Goal: Task Accomplishment & Management: Manage account settings

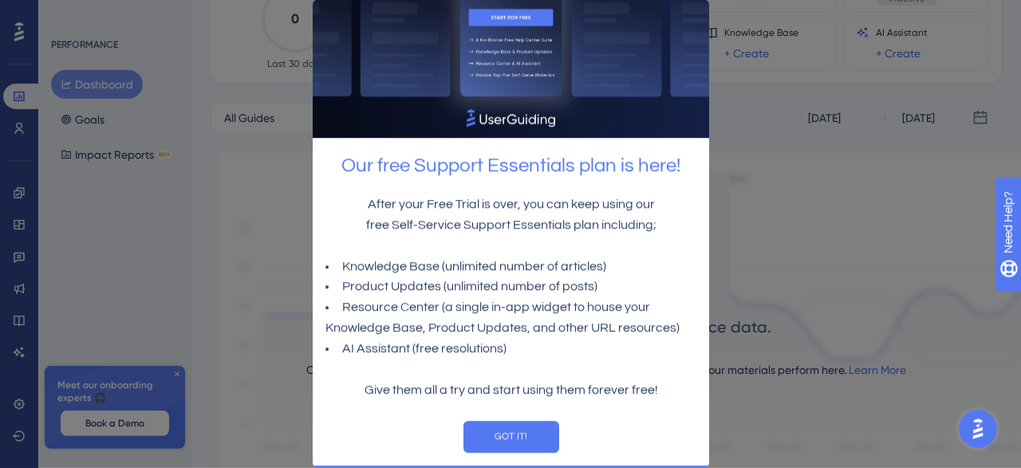
scroll to position [166, 0]
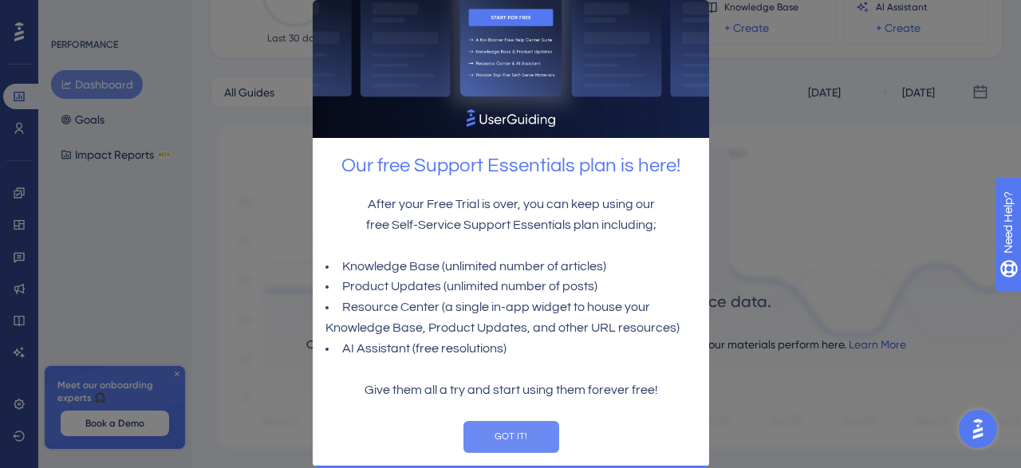
click at [494, 427] on button "GOT IT!" at bounding box center [511, 437] width 96 height 32
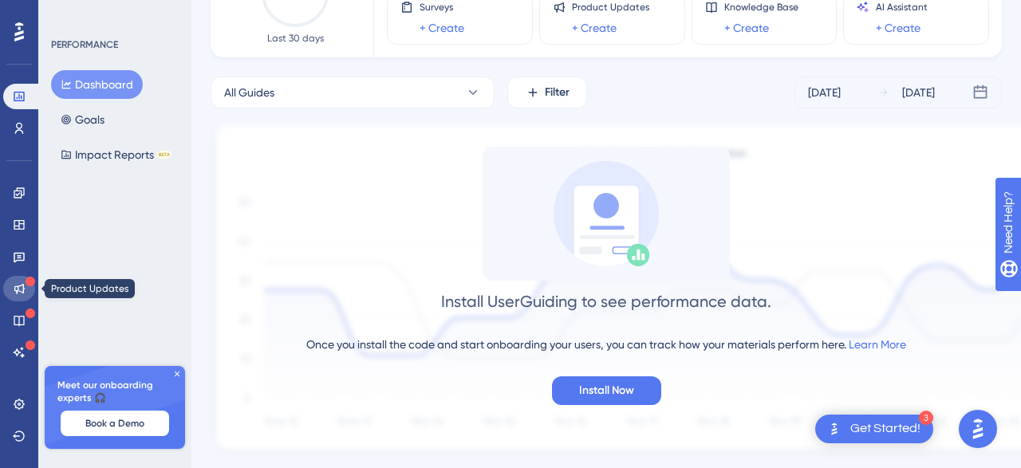
click at [24, 291] on icon at bounding box center [19, 289] width 10 height 10
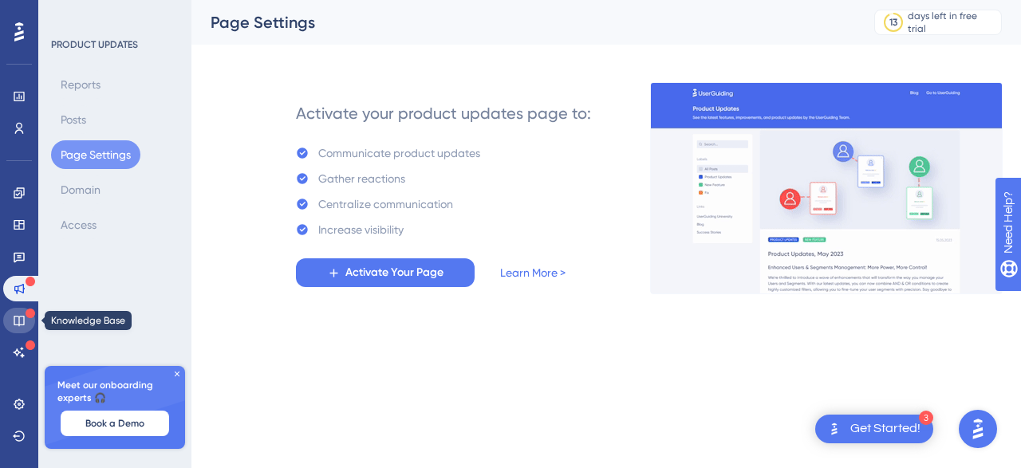
click at [20, 318] on icon at bounding box center [19, 320] width 13 height 13
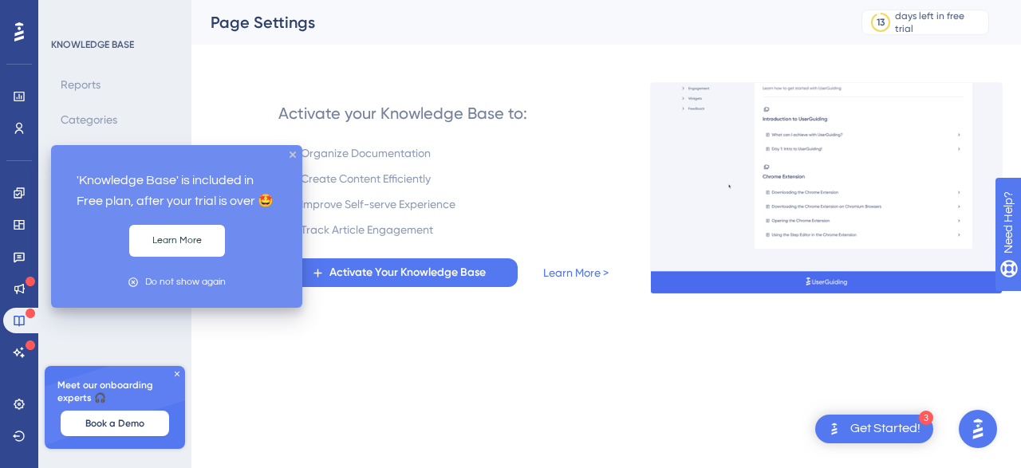
click at [290, 149] on div "'Knowledge Base' is included in Free plan, after your trial is over 🤩 Learn Mor…" at bounding box center [176, 226] width 251 height 163
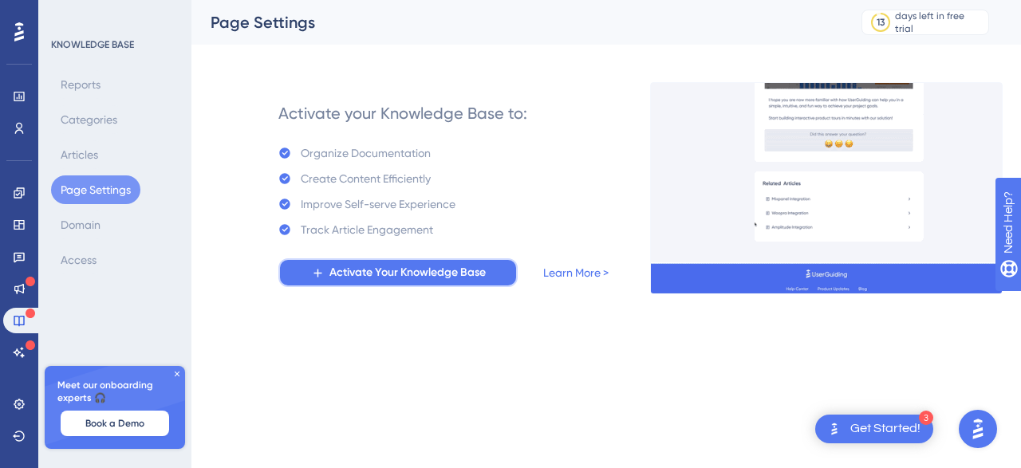
click at [452, 286] on button "Activate Your Knowledge Base" at bounding box center [397, 272] width 239 height 29
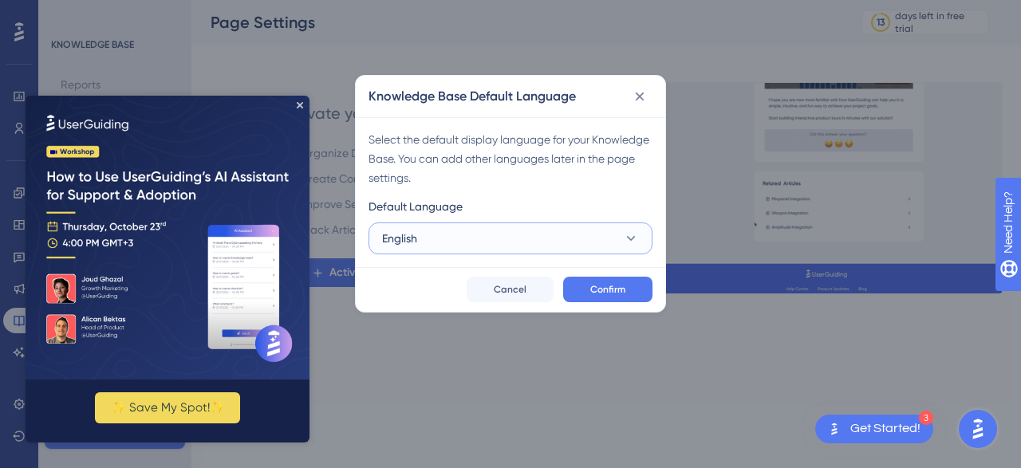
click at [470, 226] on button "English" at bounding box center [511, 239] width 284 height 32
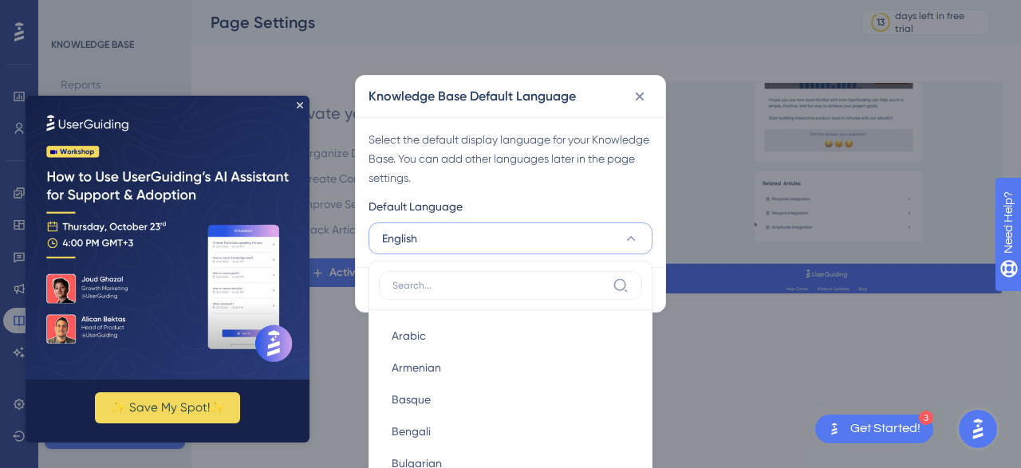
click at [457, 294] on label at bounding box center [510, 285] width 263 height 29
click at [457, 292] on input at bounding box center [499, 285] width 214 height 13
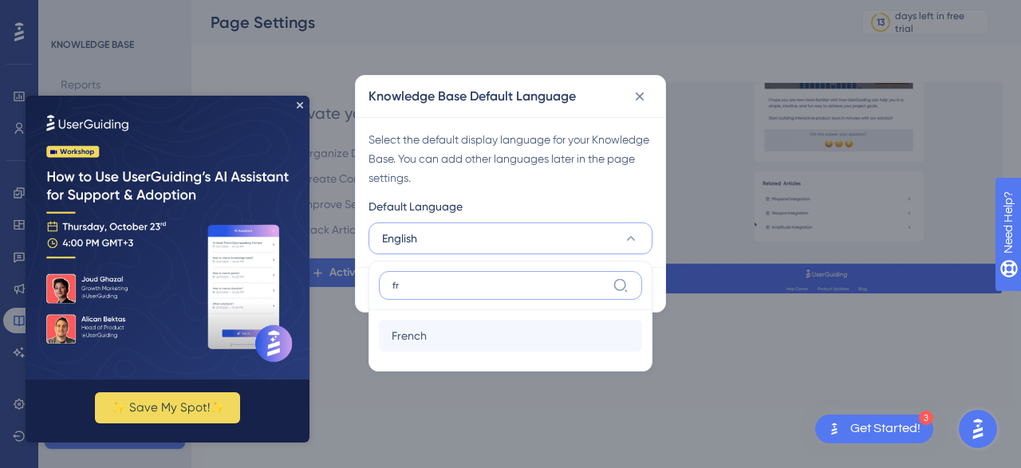
type input "fr"
click at [451, 327] on div "French French" at bounding box center [510, 336] width 263 height 32
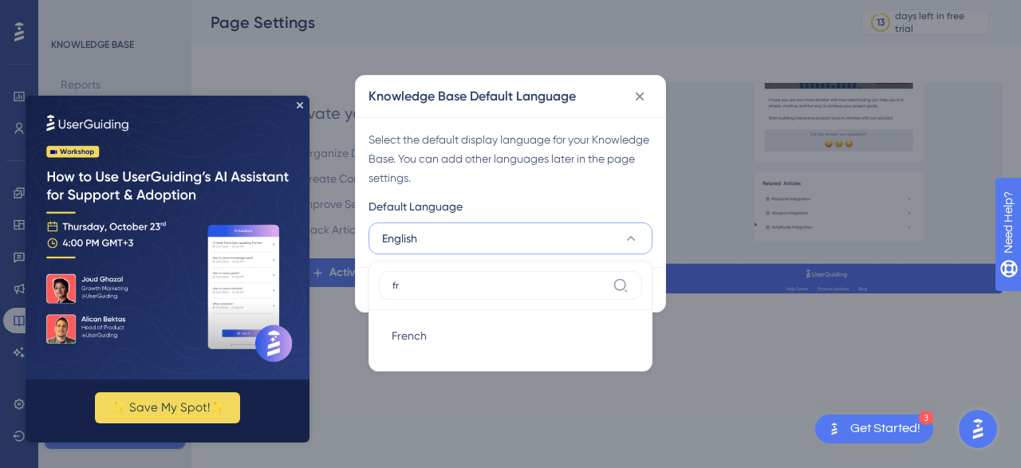
click at [294, 103] on img at bounding box center [168, 238] width 284 height 284
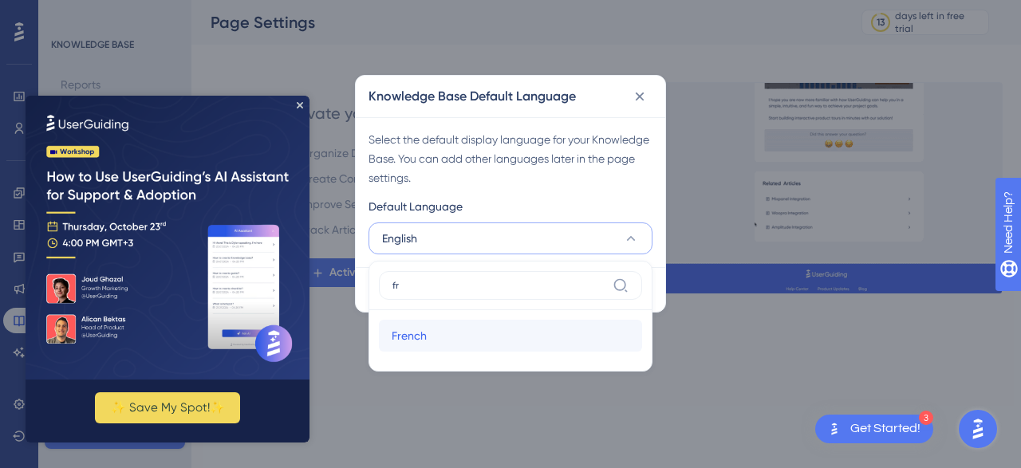
click at [423, 345] on div "French French" at bounding box center [511, 336] width 238 height 32
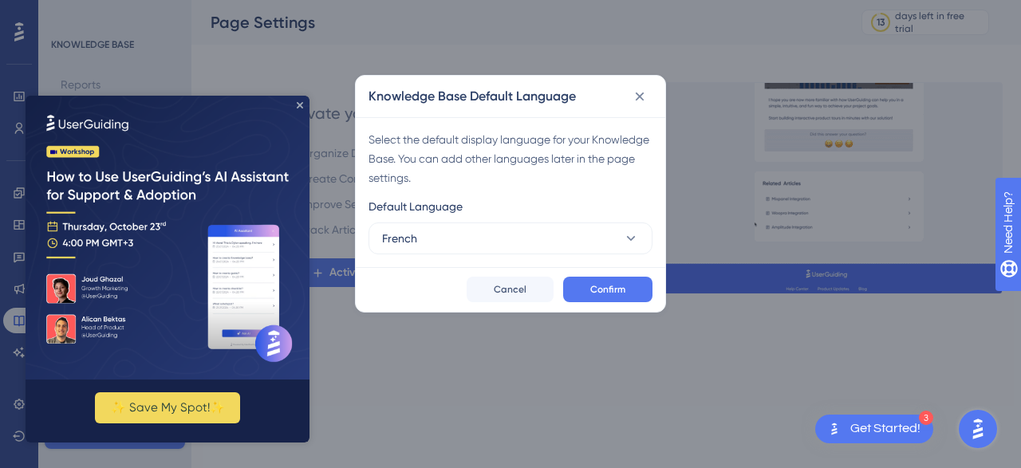
click at [298, 105] on icon "Close Preview" at bounding box center [300, 105] width 6 height 6
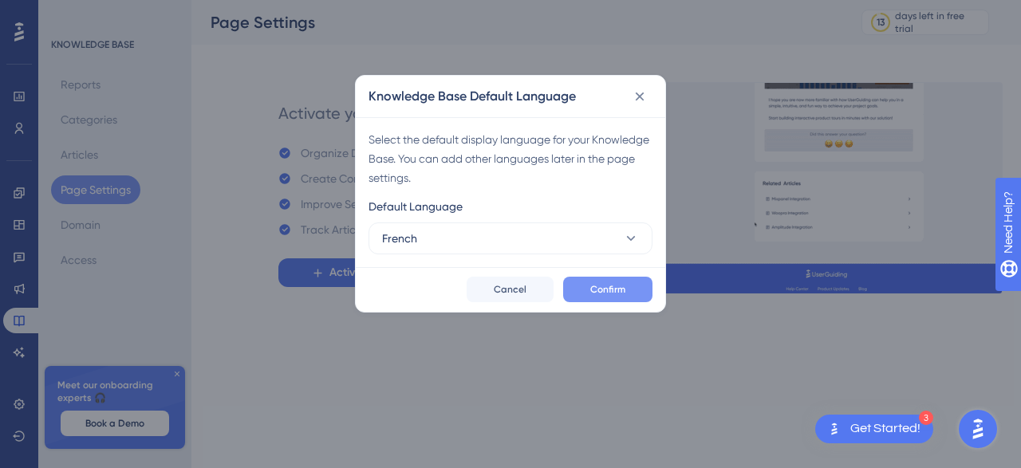
click at [623, 293] on span "Confirm" at bounding box center [607, 289] width 35 height 13
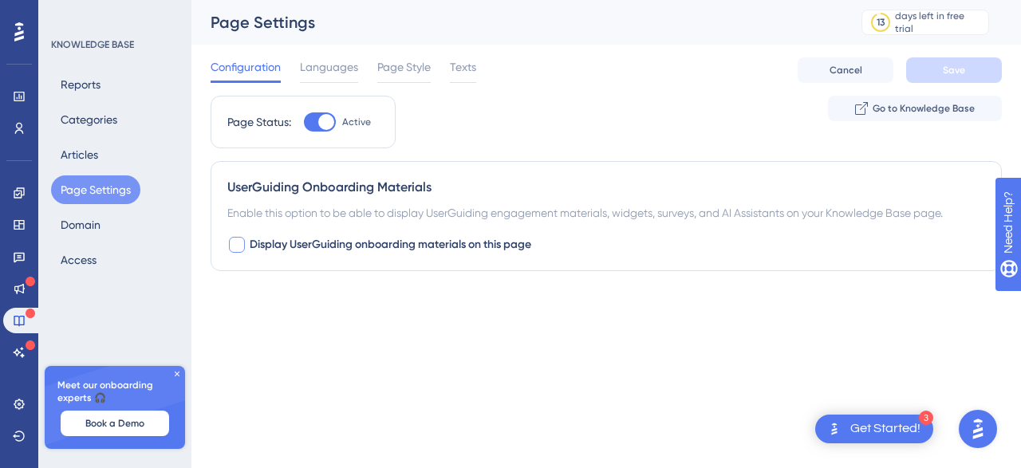
click at [438, 245] on span "Display UserGuiding onboarding materials on this page" at bounding box center [391, 244] width 282 height 19
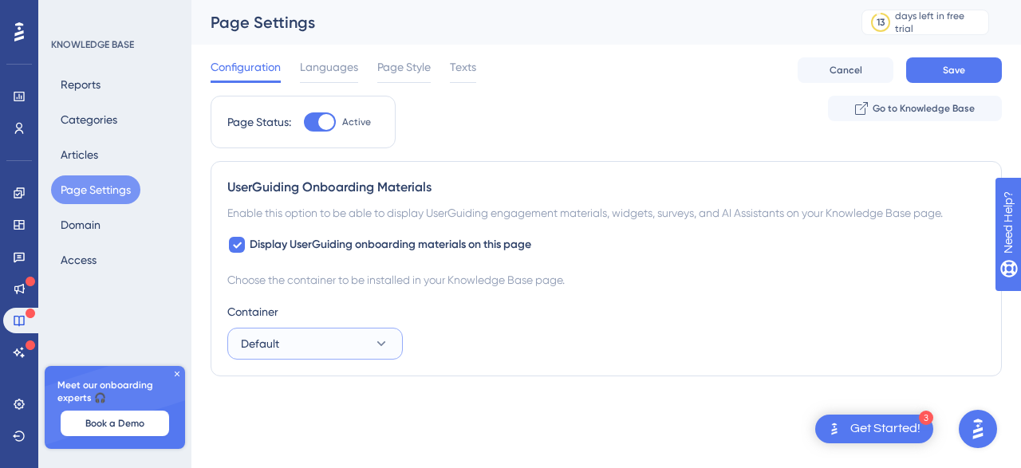
click at [363, 337] on button "Default" at bounding box center [315, 344] width 176 height 32
click at [243, 240] on div at bounding box center [236, 244] width 19 height 19
checkbox input "false"
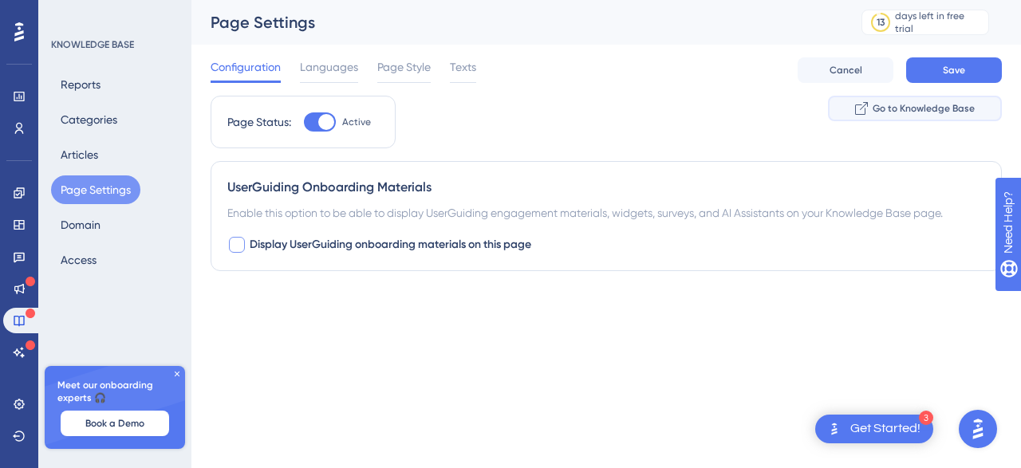
click at [886, 103] on span "Go to Knowledge Base" at bounding box center [924, 108] width 102 height 13
click at [364, 65] on div "Configuration Languages Page Style Texts" at bounding box center [344, 70] width 266 height 26
click at [353, 69] on span "Languages" at bounding box center [329, 66] width 58 height 19
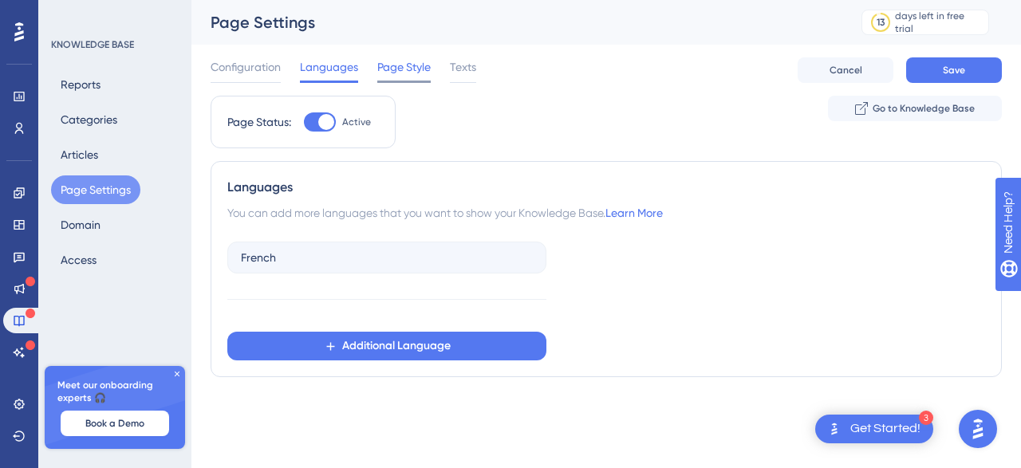
click at [389, 69] on span "Page Style" at bounding box center [403, 66] width 53 height 19
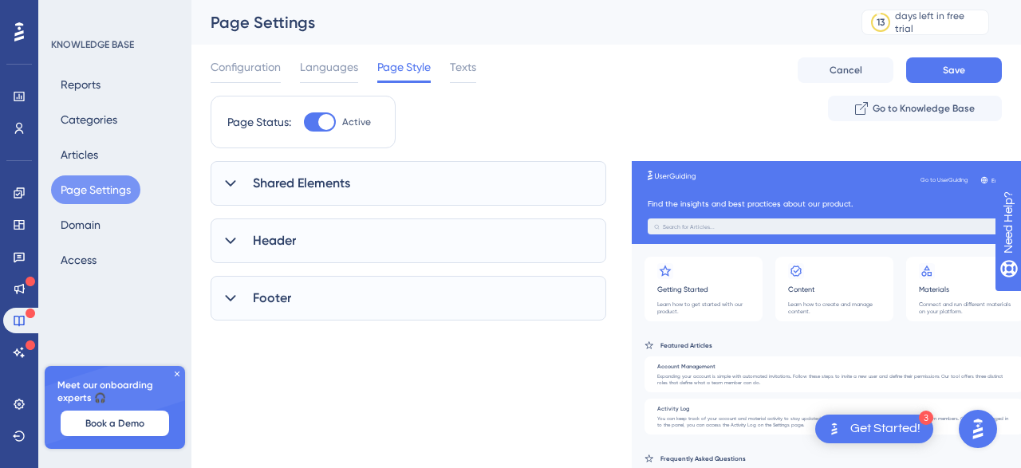
click at [434, 172] on div "Shared Elements" at bounding box center [409, 183] width 396 height 45
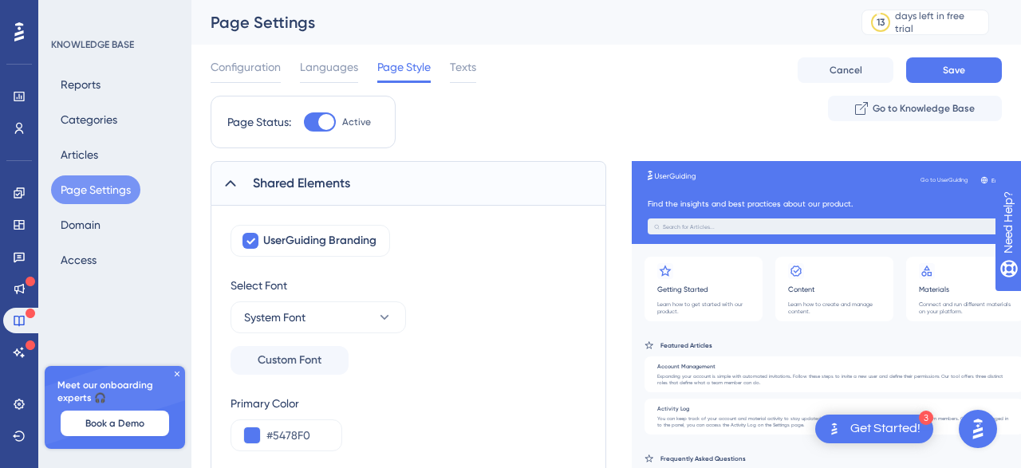
scroll to position [166, 0]
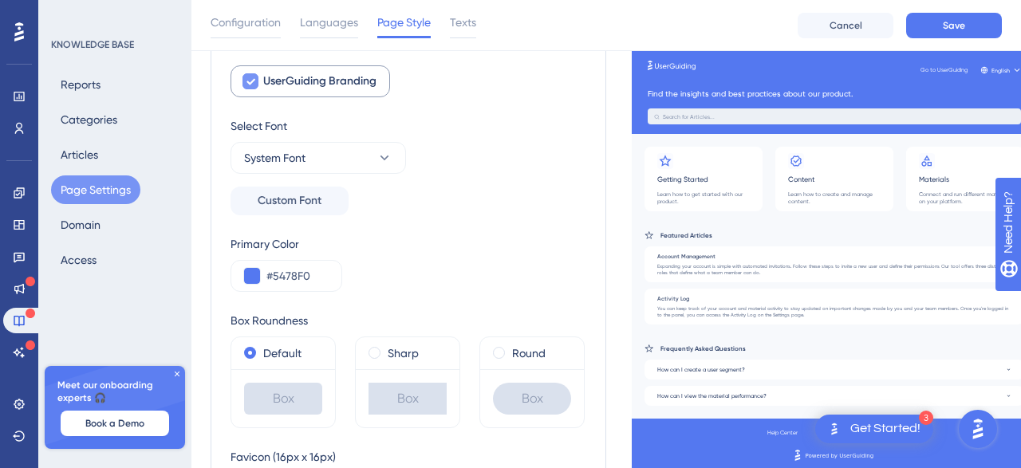
click at [251, 85] on icon at bounding box center [251, 81] width 10 height 13
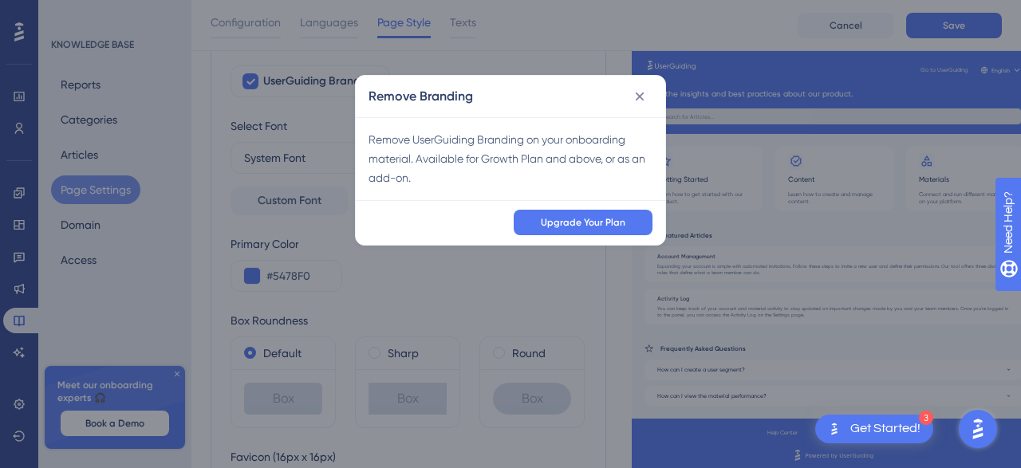
click at [644, 96] on icon at bounding box center [640, 97] width 16 height 16
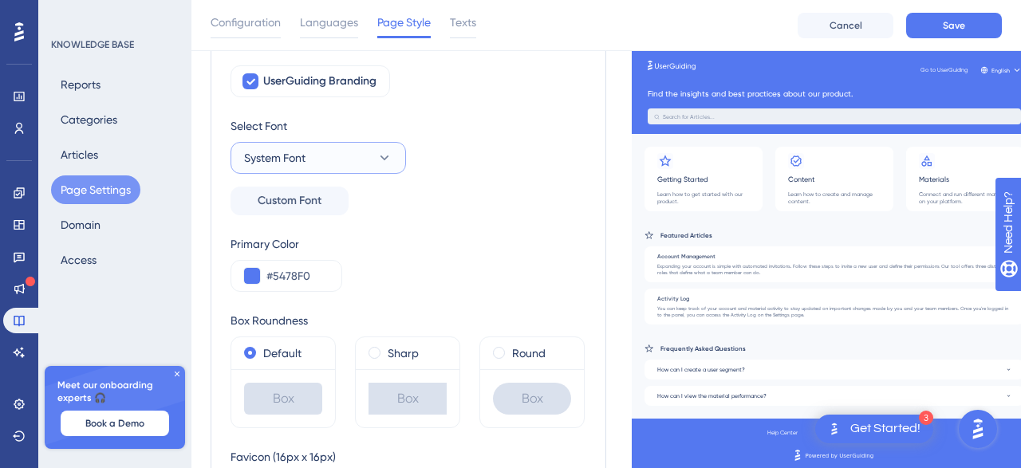
click at [337, 162] on button "System Font" at bounding box center [319, 158] width 176 height 32
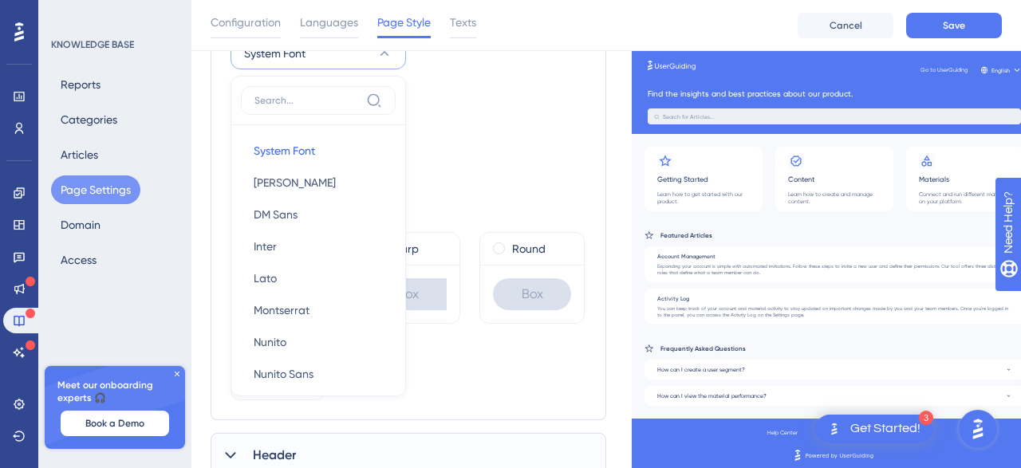
click at [487, 133] on div "Primary Color #5478F0" at bounding box center [409, 158] width 356 height 57
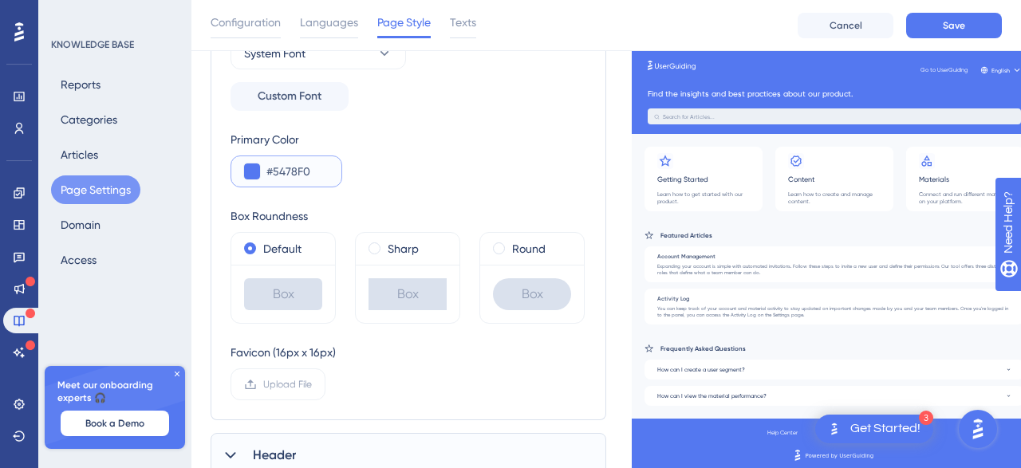
drag, startPoint x: 314, startPoint y: 172, endPoint x: 189, endPoint y: 162, distance: 124.8
click at [266, 162] on input "#5478F0" at bounding box center [297, 171] width 62 height 19
click at [278, 165] on input "#" at bounding box center [297, 171] width 62 height 19
type input "#53734E"
click at [536, 181] on div "Primary Color #53734E" at bounding box center [409, 158] width 356 height 57
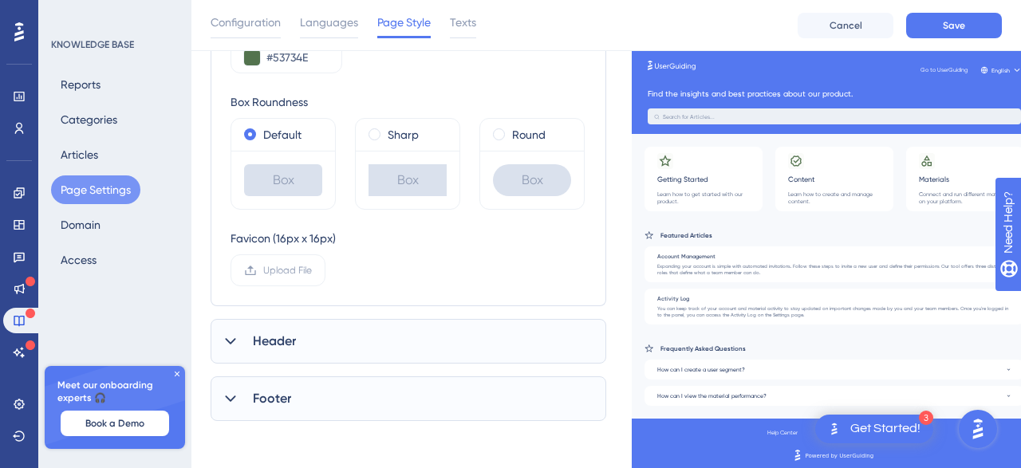
scroll to position [386, 0]
click at [414, 336] on div "Header" at bounding box center [409, 340] width 396 height 45
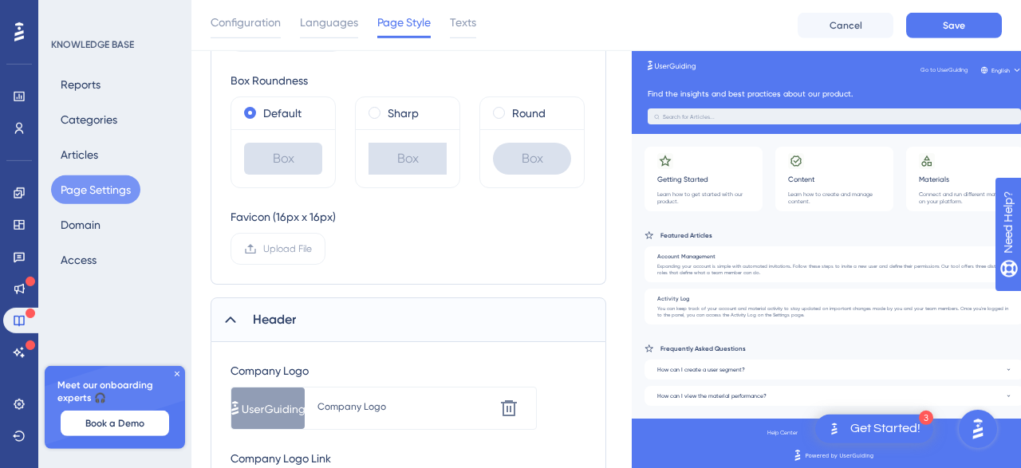
scroll to position [552, 0]
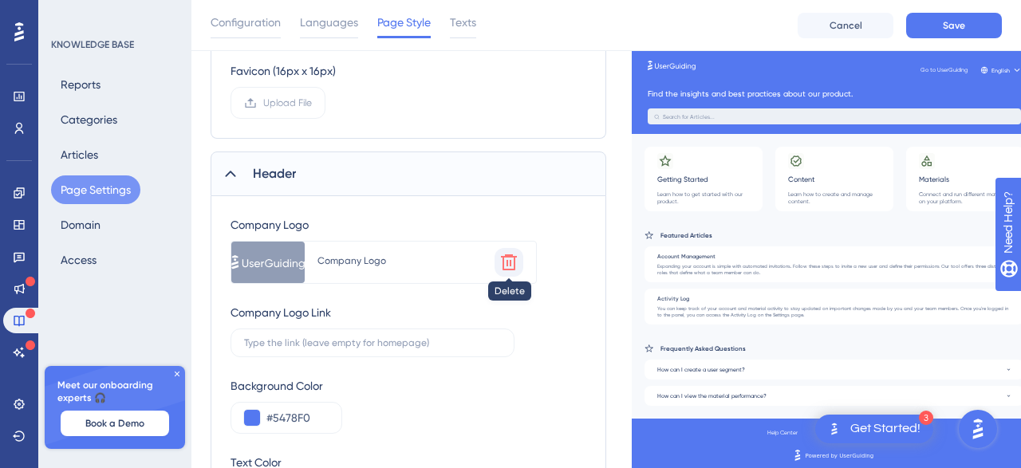
click at [508, 265] on icon at bounding box center [508, 262] width 19 height 19
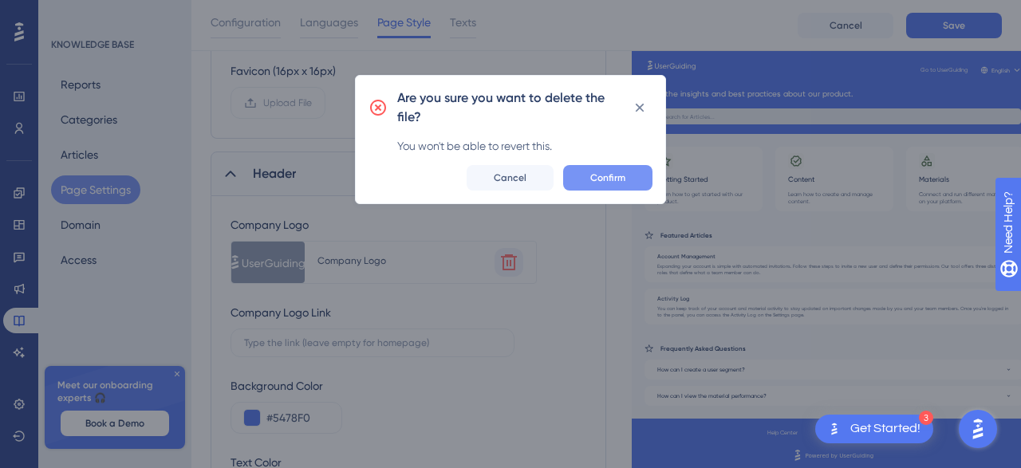
click at [634, 176] on button "Confirm" at bounding box center [607, 178] width 89 height 26
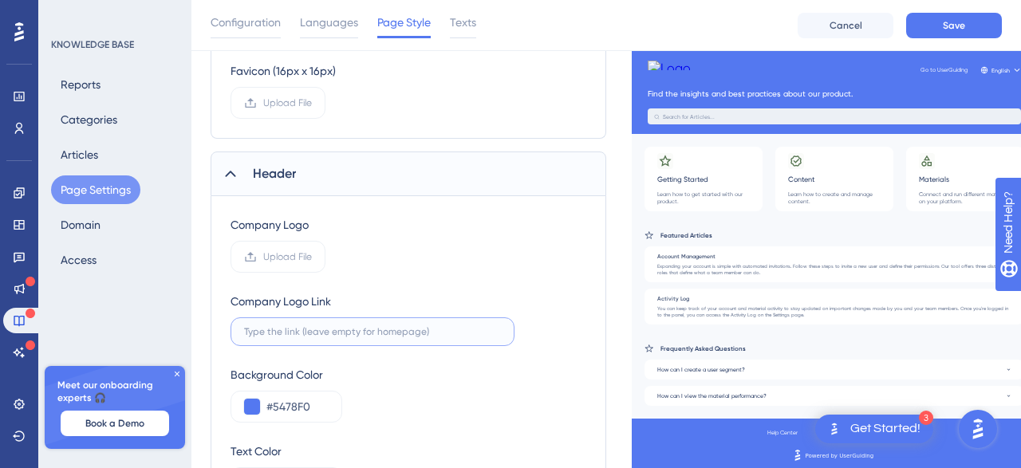
click at [314, 333] on input "text" at bounding box center [372, 331] width 257 height 11
type input "S"
click at [327, 404] on div "#5478F0" at bounding box center [287, 407] width 112 height 32
drag, startPoint x: 318, startPoint y: 406, endPoint x: 254, endPoint y: 404, distance: 64.6
click at [266, 404] on input "#5478F0" at bounding box center [297, 406] width 62 height 19
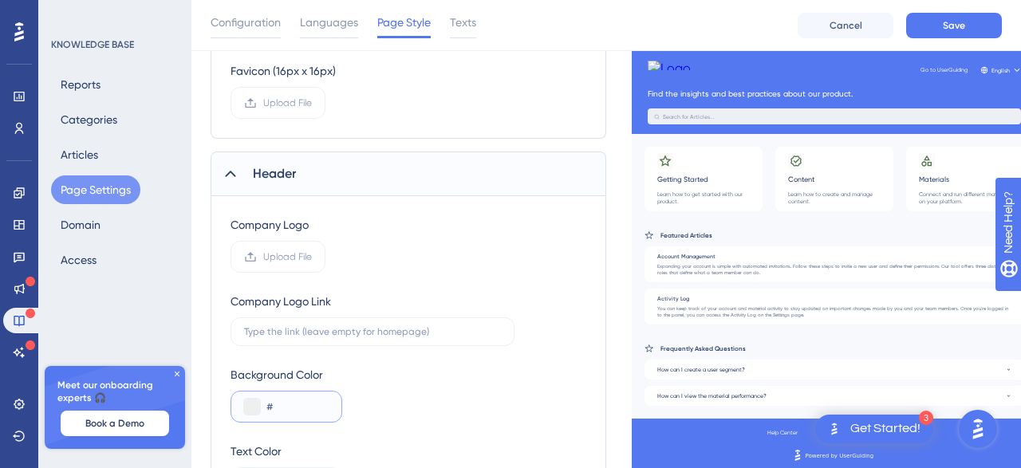
scroll to position [303, 0]
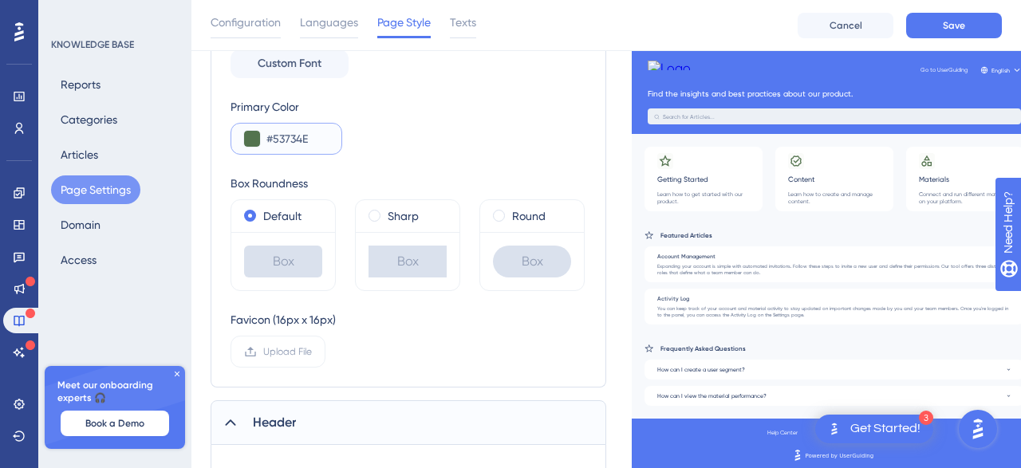
drag, startPoint x: 317, startPoint y: 138, endPoint x: 233, endPoint y: 128, distance: 84.3
click at [266, 129] on input "#53734E" at bounding box center [297, 138] width 62 height 19
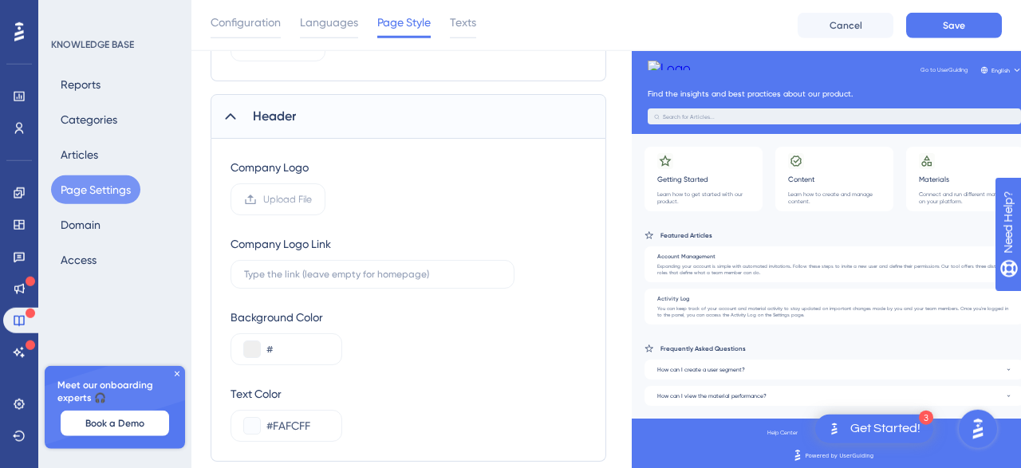
scroll to position [709, 0]
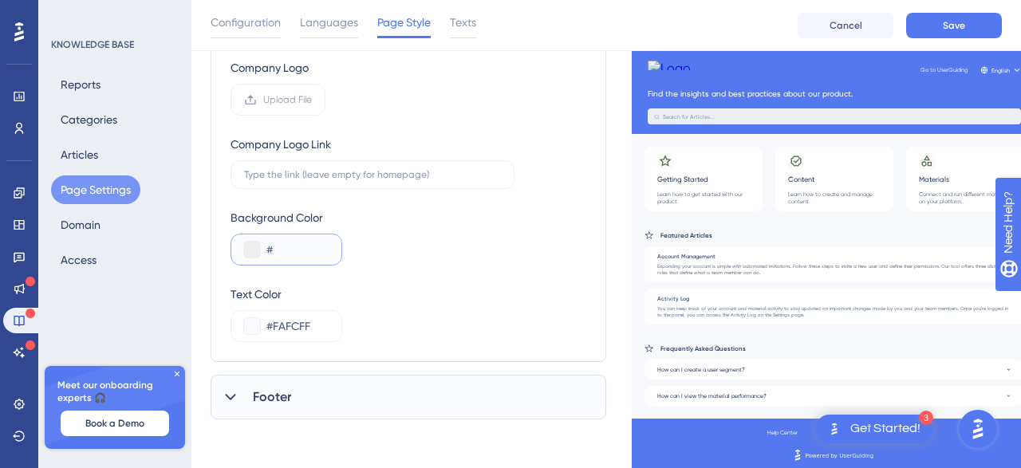
click at [294, 243] on input "#" at bounding box center [297, 249] width 62 height 19
paste input "53734"
type input "#53734"
click at [294, 385] on div "Footer" at bounding box center [409, 397] width 396 height 45
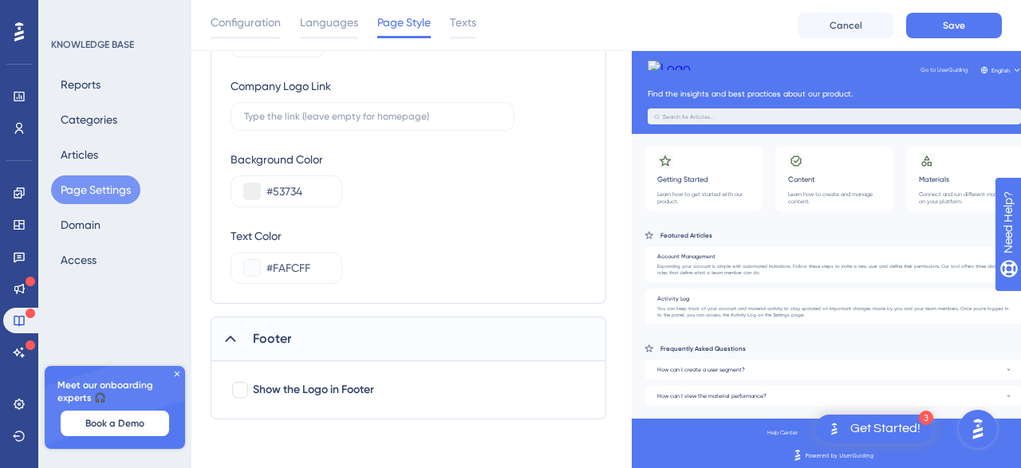
scroll to position [519, 0]
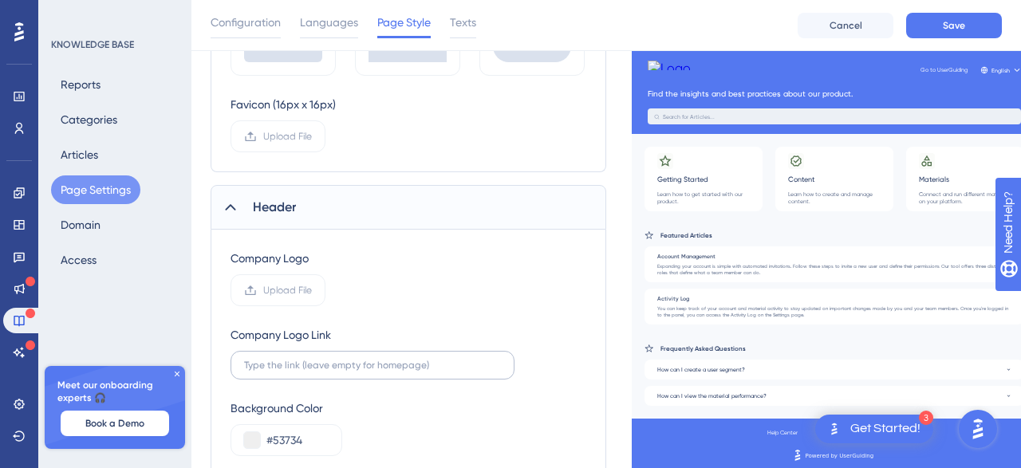
click at [274, 357] on label at bounding box center [373, 365] width 284 height 29
click at [274, 360] on input "text" at bounding box center [372, 365] width 257 height 11
paste input "text"
type input "[URL][DOMAIN_NAME]"
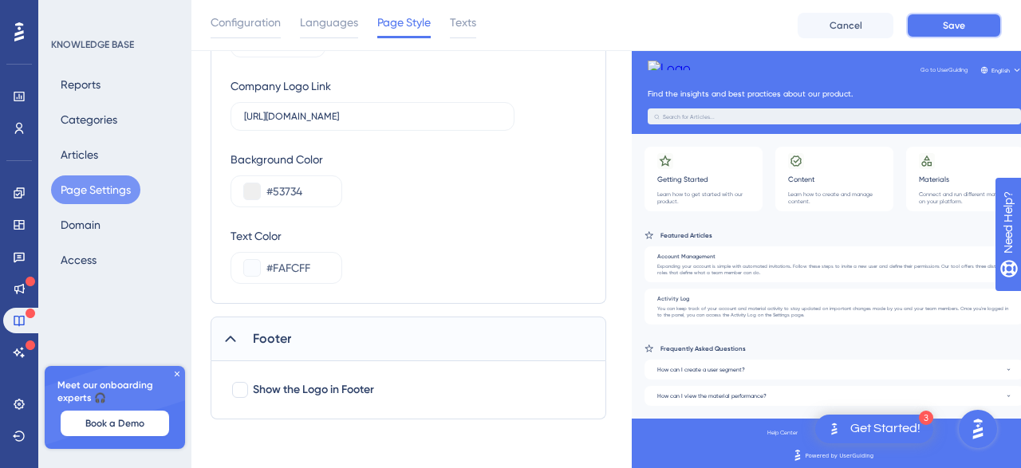
click at [929, 21] on button "Save" at bounding box center [954, 26] width 96 height 26
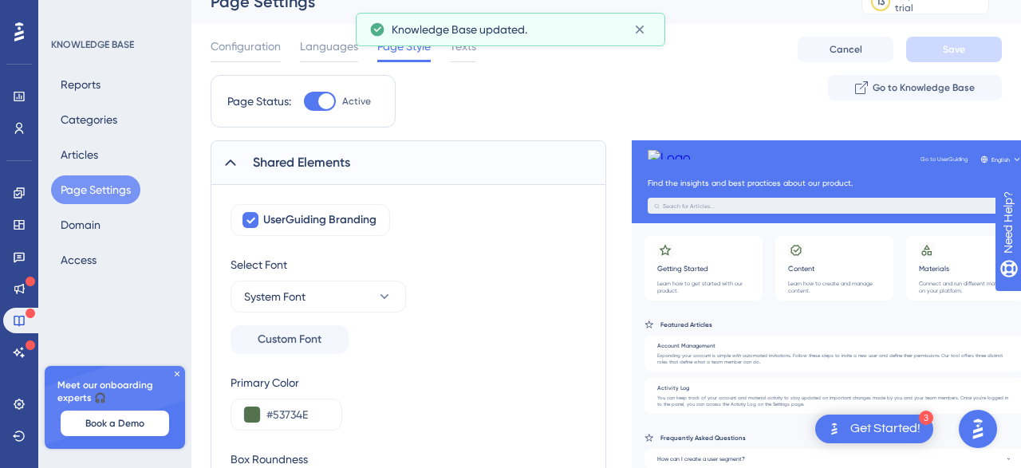
scroll to position [0, 0]
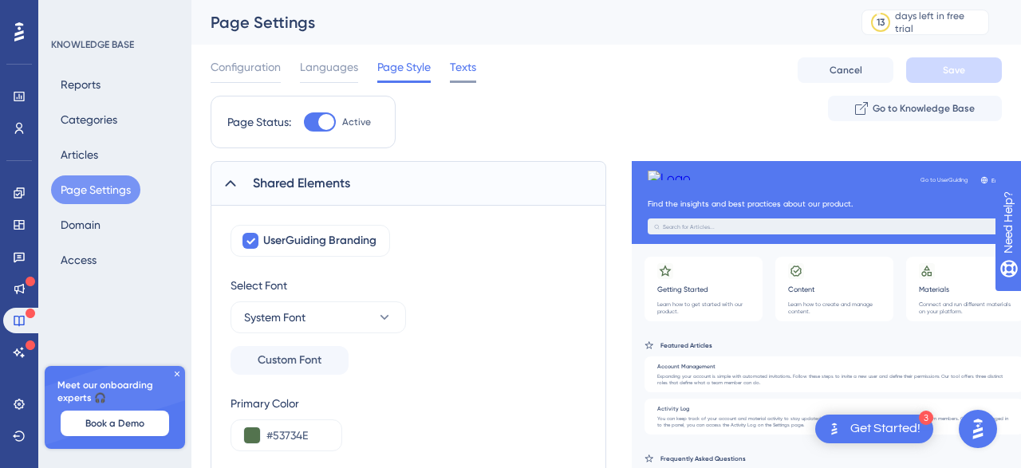
click at [467, 76] on span "Texts" at bounding box center [463, 66] width 26 height 19
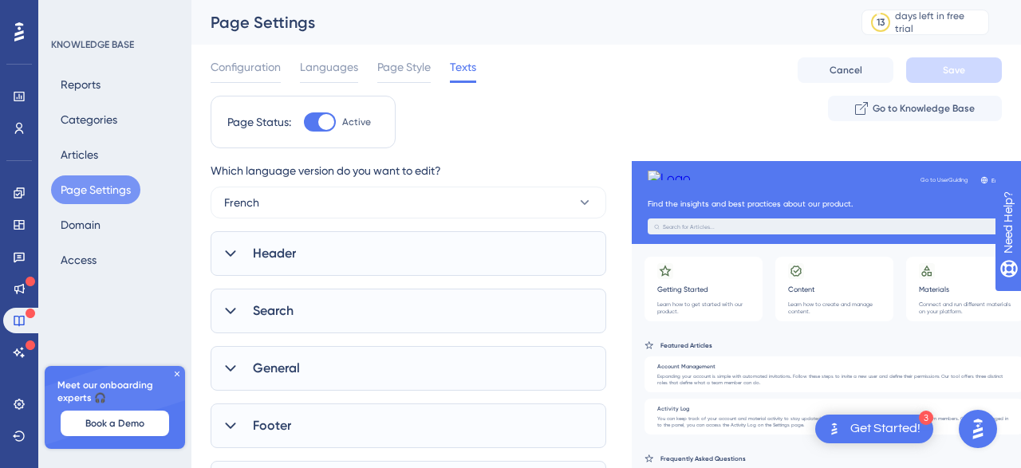
click at [235, 248] on icon at bounding box center [231, 254] width 16 height 16
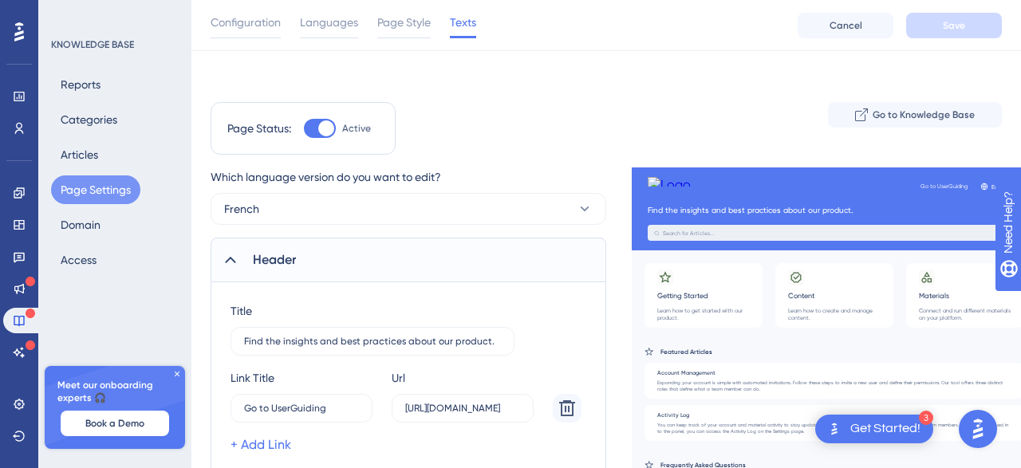
scroll to position [249, 0]
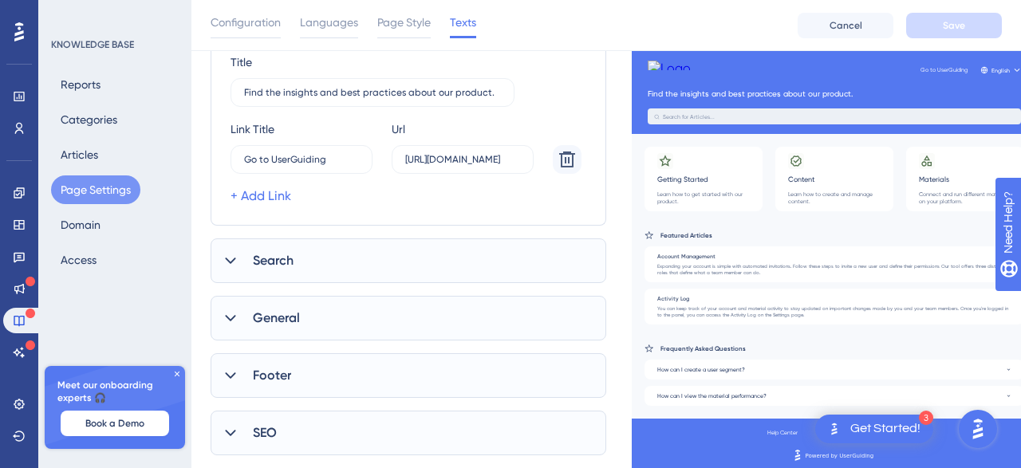
click at [282, 266] on span "Search" at bounding box center [273, 260] width 41 height 19
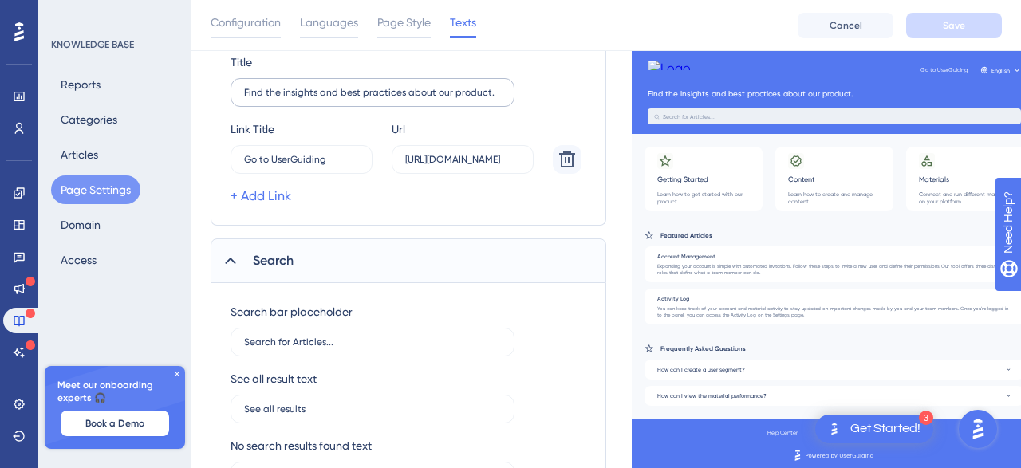
click at [501, 100] on label "Find the insights and best practices about our product." at bounding box center [373, 92] width 284 height 29
click at [501, 98] on input "Find the insights and best practices about our product." at bounding box center [372, 92] width 257 height 11
click at [533, 102] on div "Title Find the insights and best practices about our product." at bounding box center [409, 80] width 356 height 54
